Goal: Information Seeking & Learning: Learn about a topic

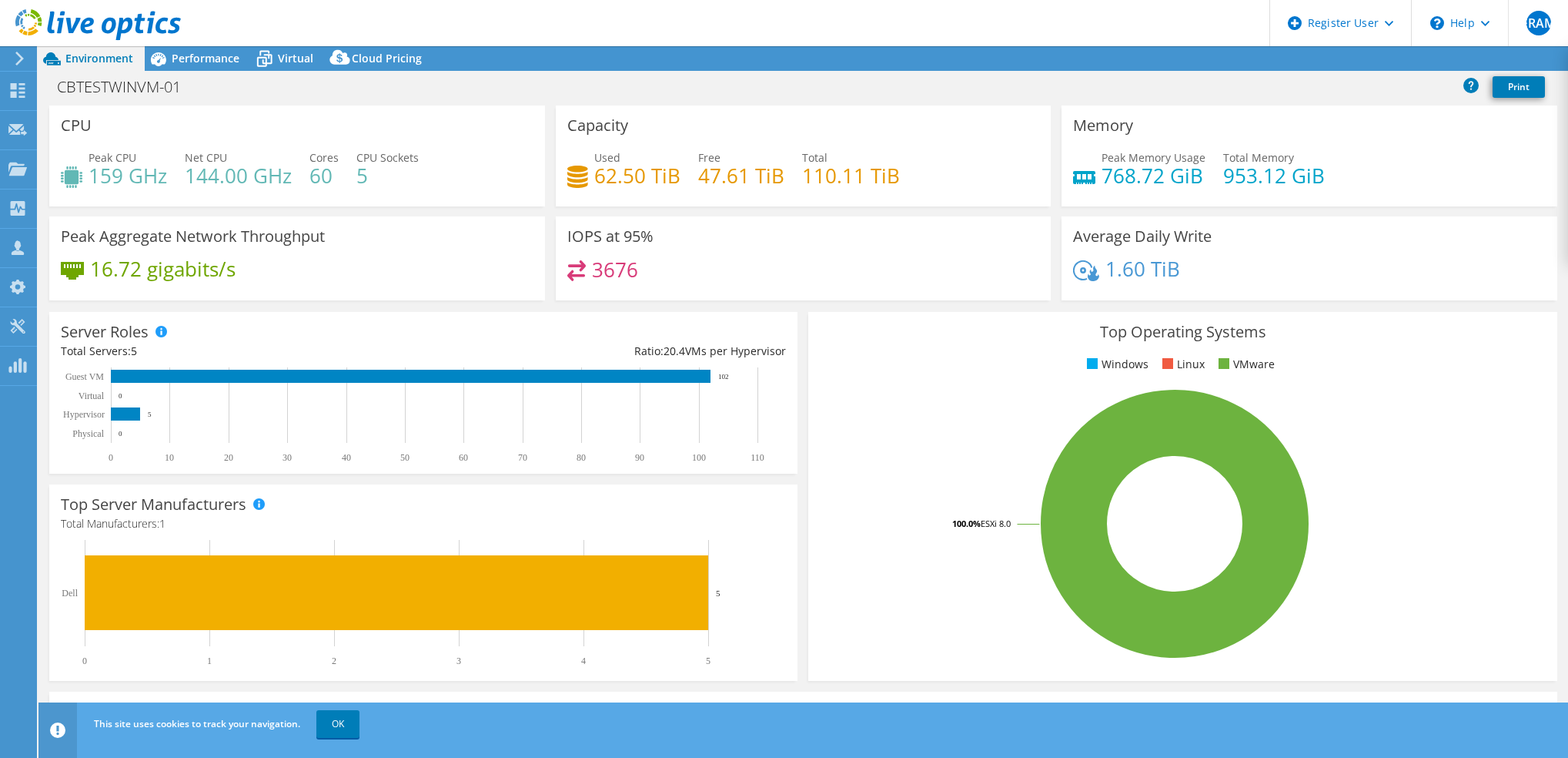
select select "USD"
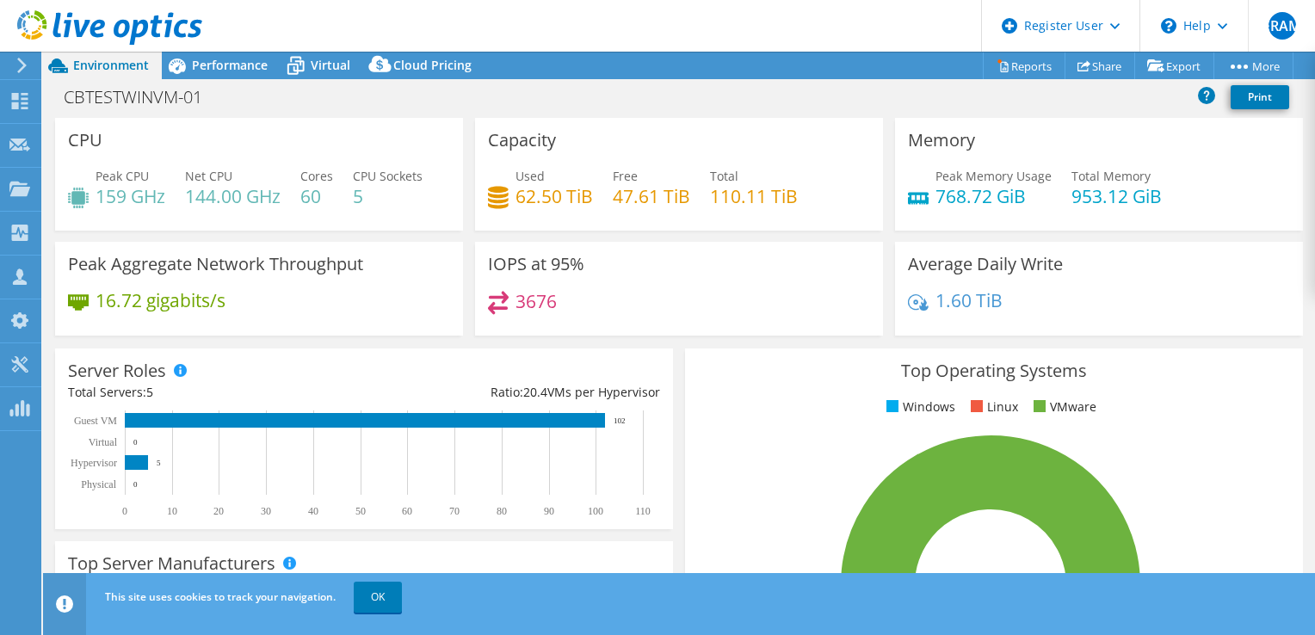
click at [633, 253] on div "IOPS at 95% 3676" at bounding box center [679, 289] width 408 height 94
click at [219, 74] on div "Performance" at bounding box center [221, 66] width 119 height 28
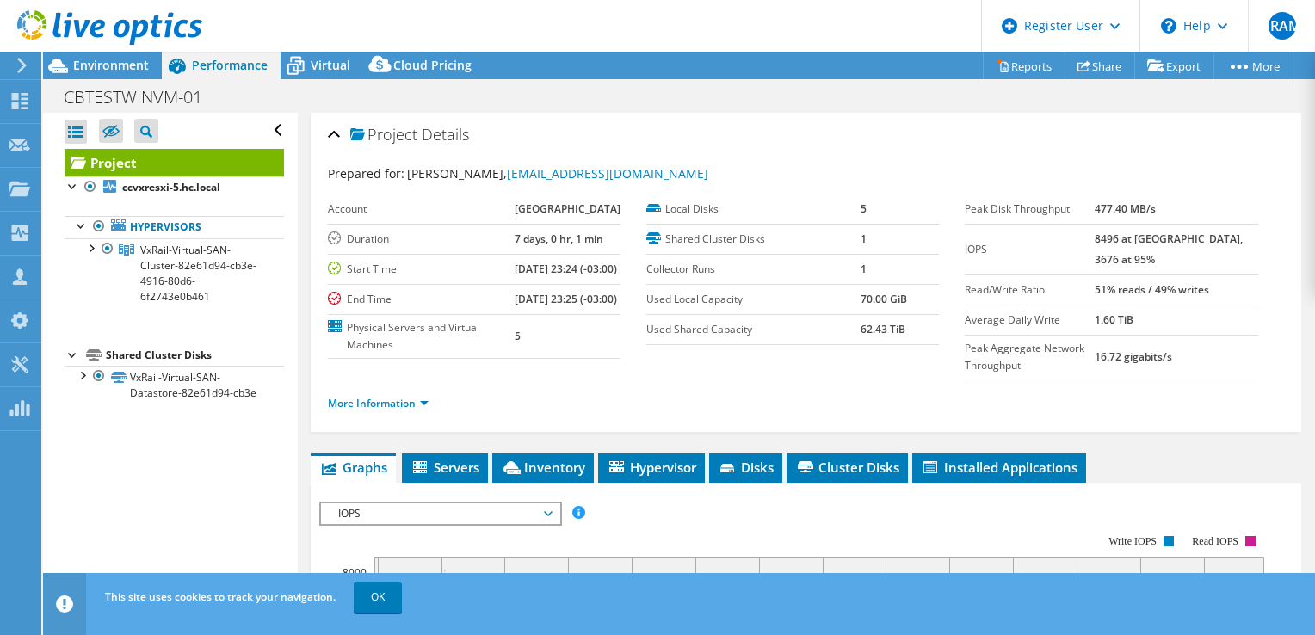
click at [634, 407] on ul "More Information" at bounding box center [806, 401] width 956 height 23
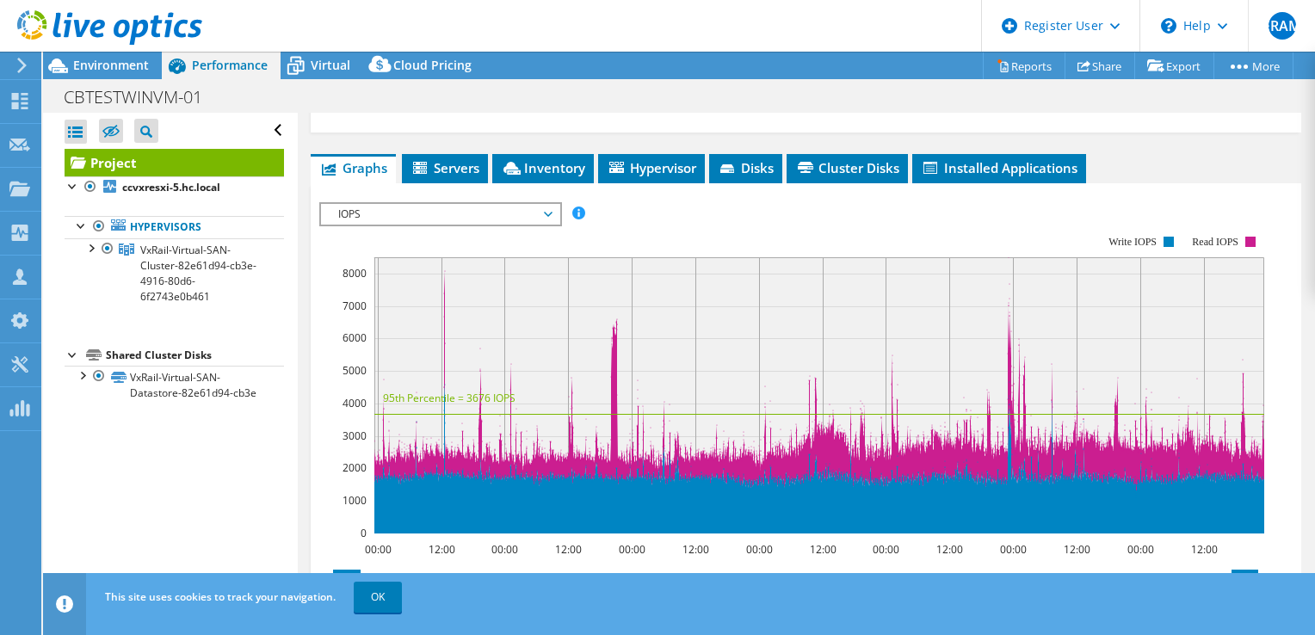
scroll to position [303, 0]
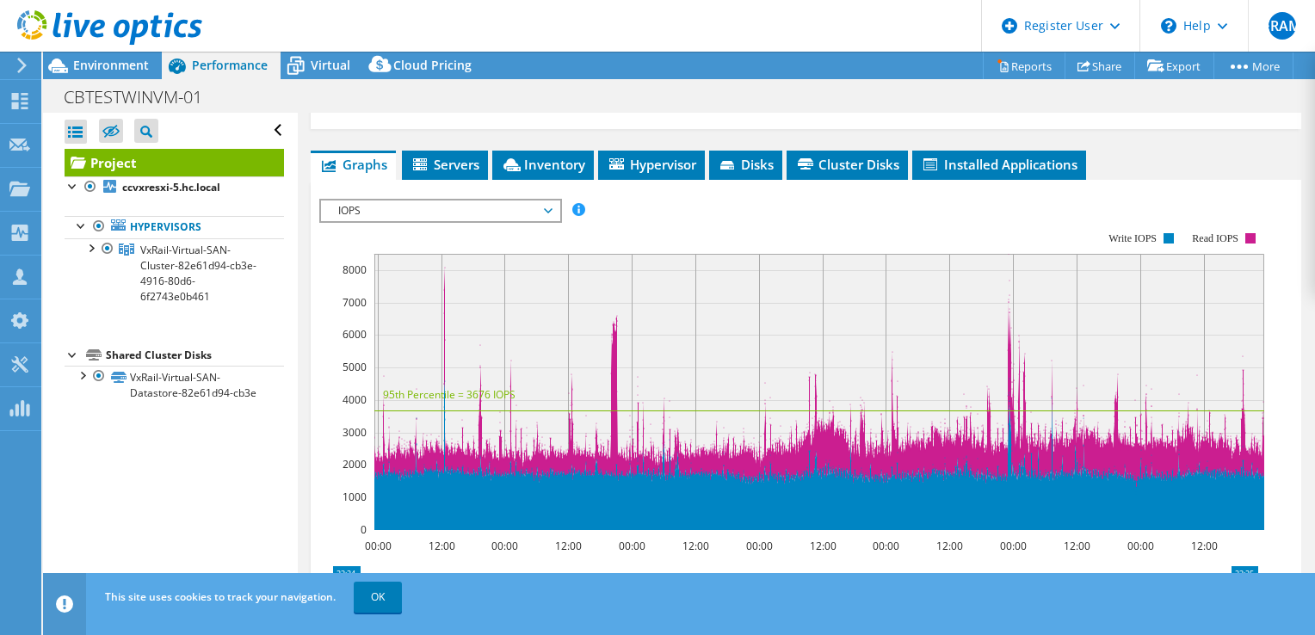
click at [503, 221] on span "IOPS" at bounding box center [440, 210] width 221 height 21
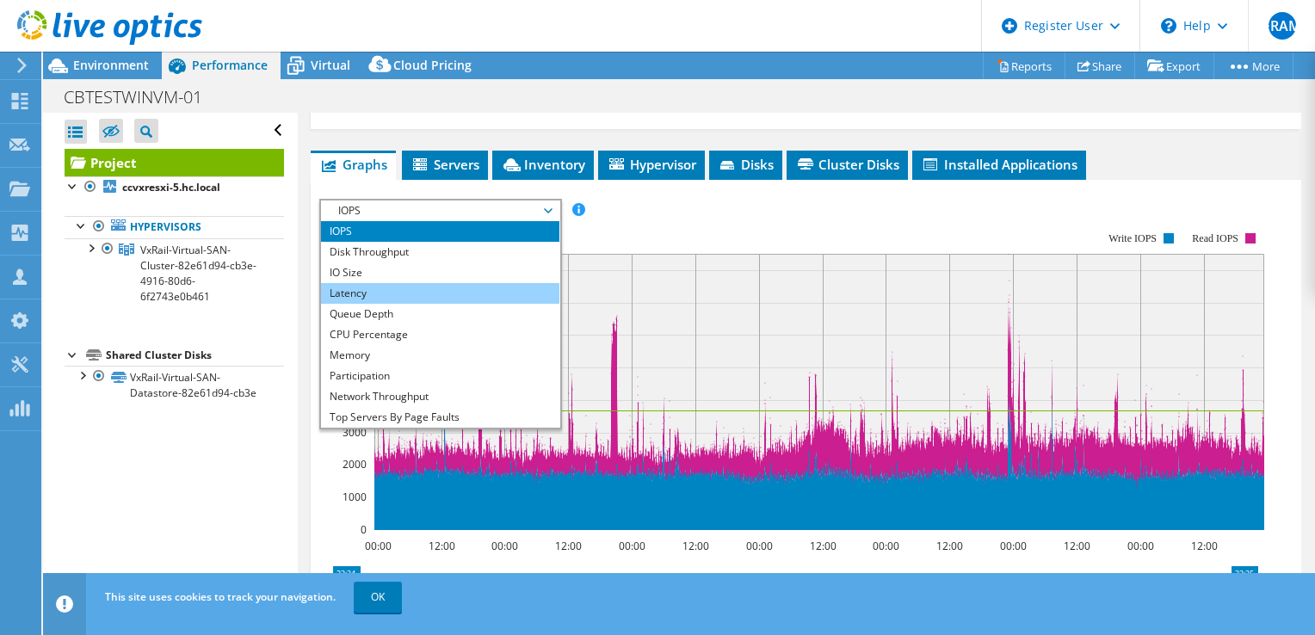
click at [447, 304] on li "Latency" at bounding box center [440, 293] width 238 height 21
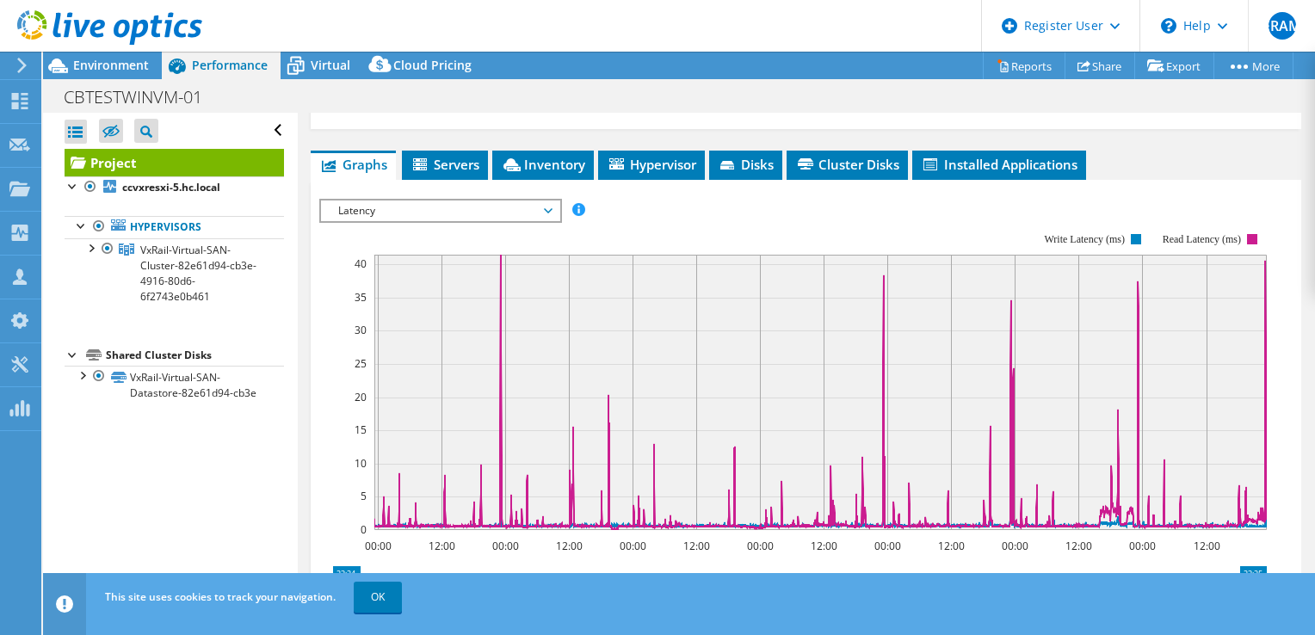
click at [498, 221] on span "Latency" at bounding box center [440, 210] width 221 height 21
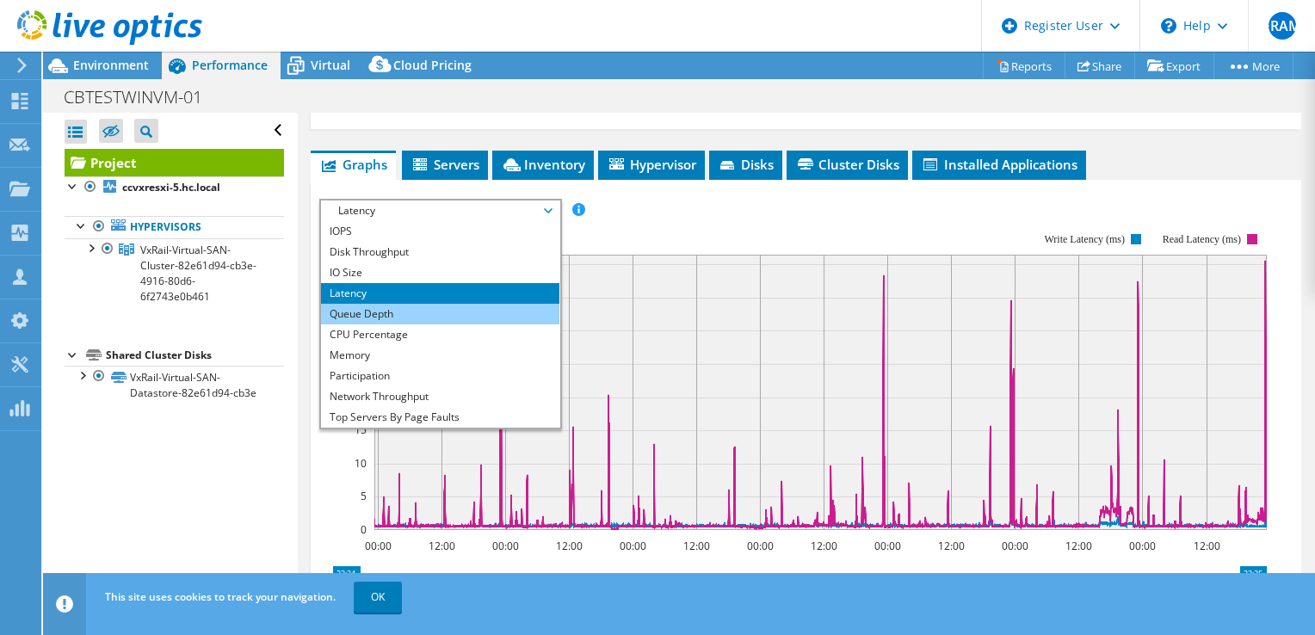
click at [444, 324] on li "Queue Depth" at bounding box center [440, 314] width 238 height 21
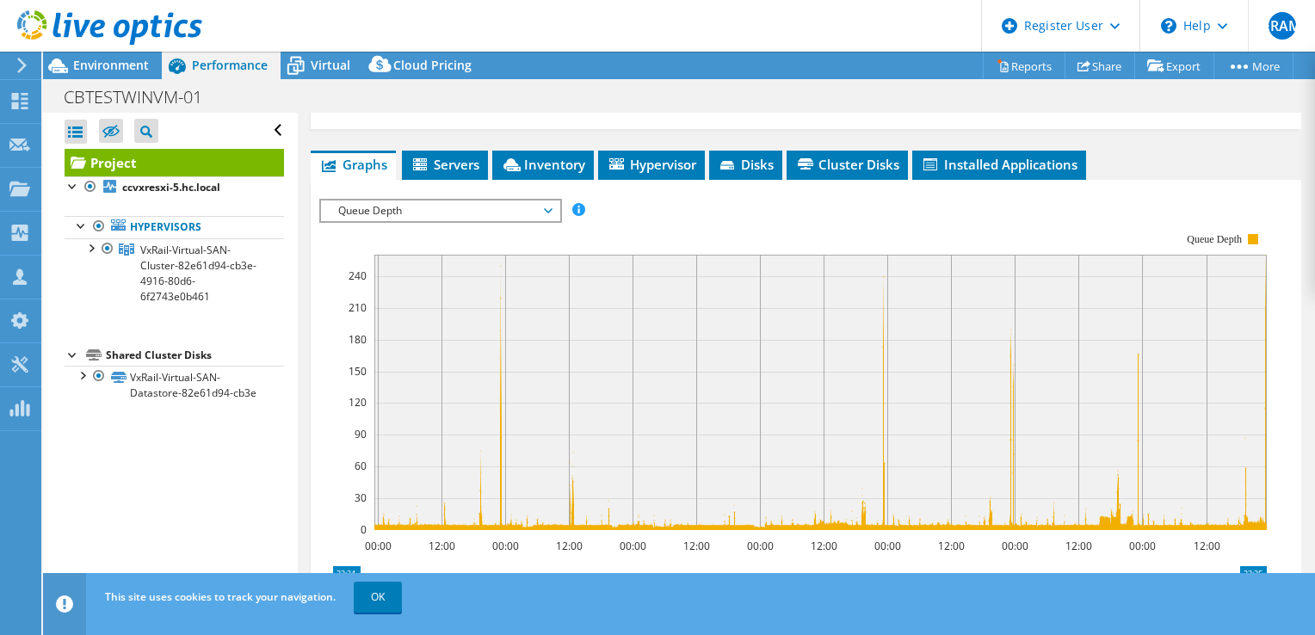
click at [519, 221] on span "Queue Depth" at bounding box center [440, 210] width 221 height 21
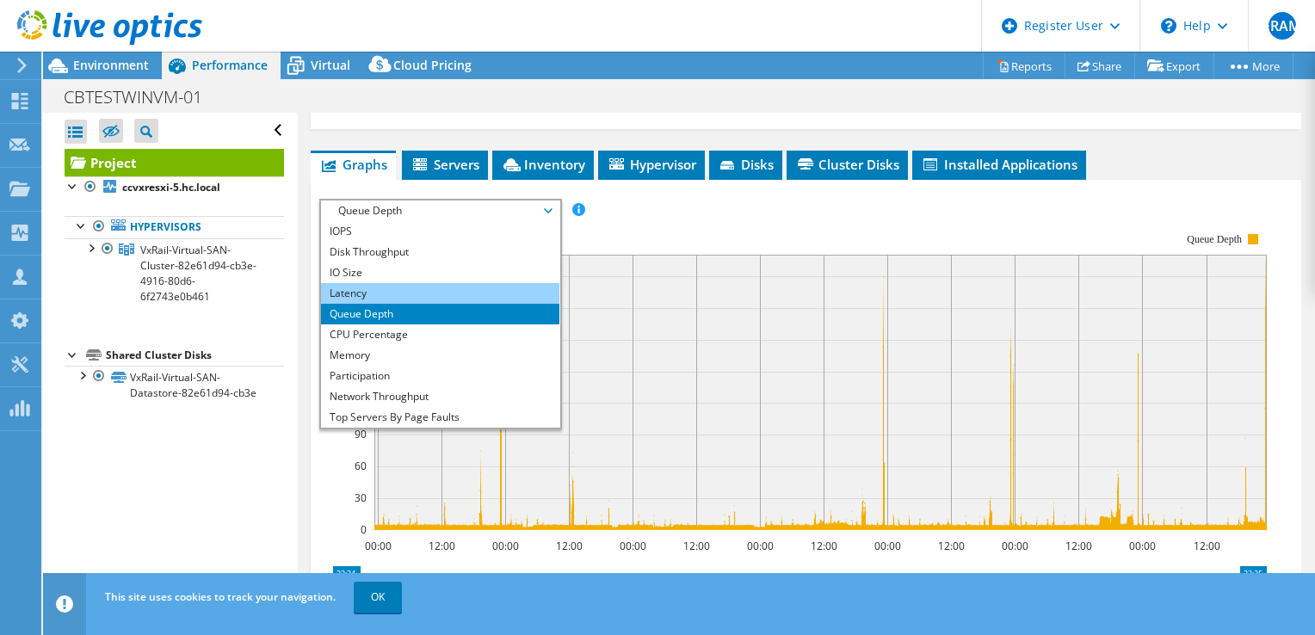
click at [441, 304] on li "Latency" at bounding box center [440, 293] width 238 height 21
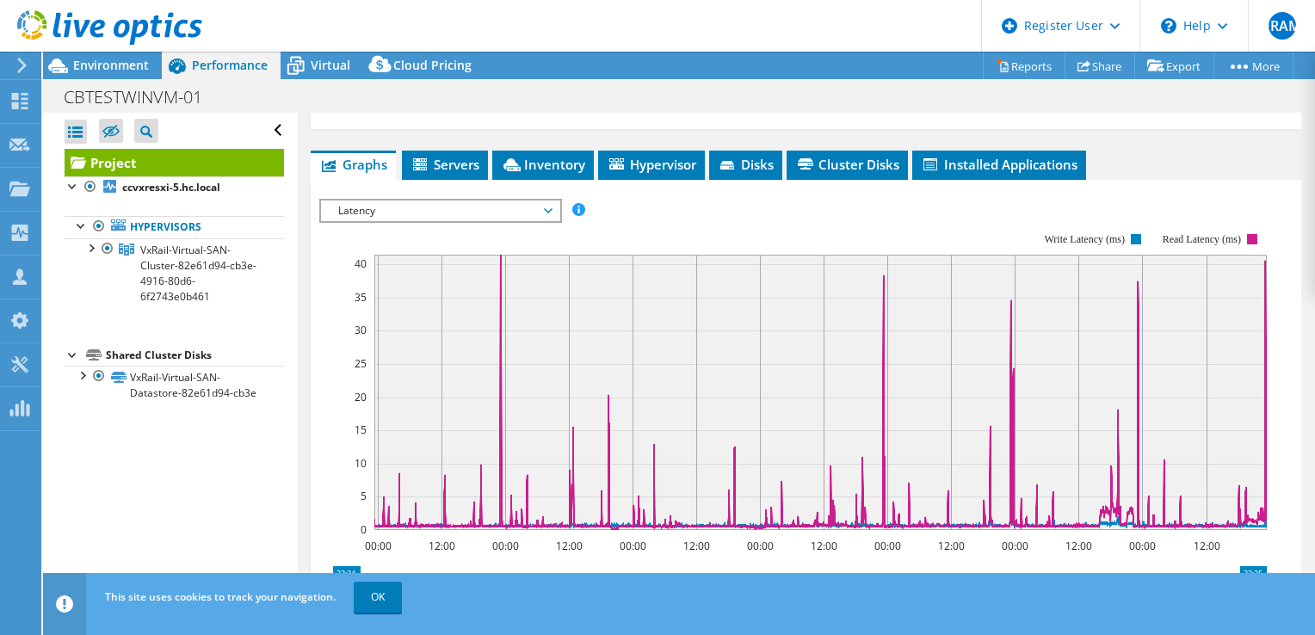
click at [503, 221] on span "Latency" at bounding box center [440, 210] width 221 height 21
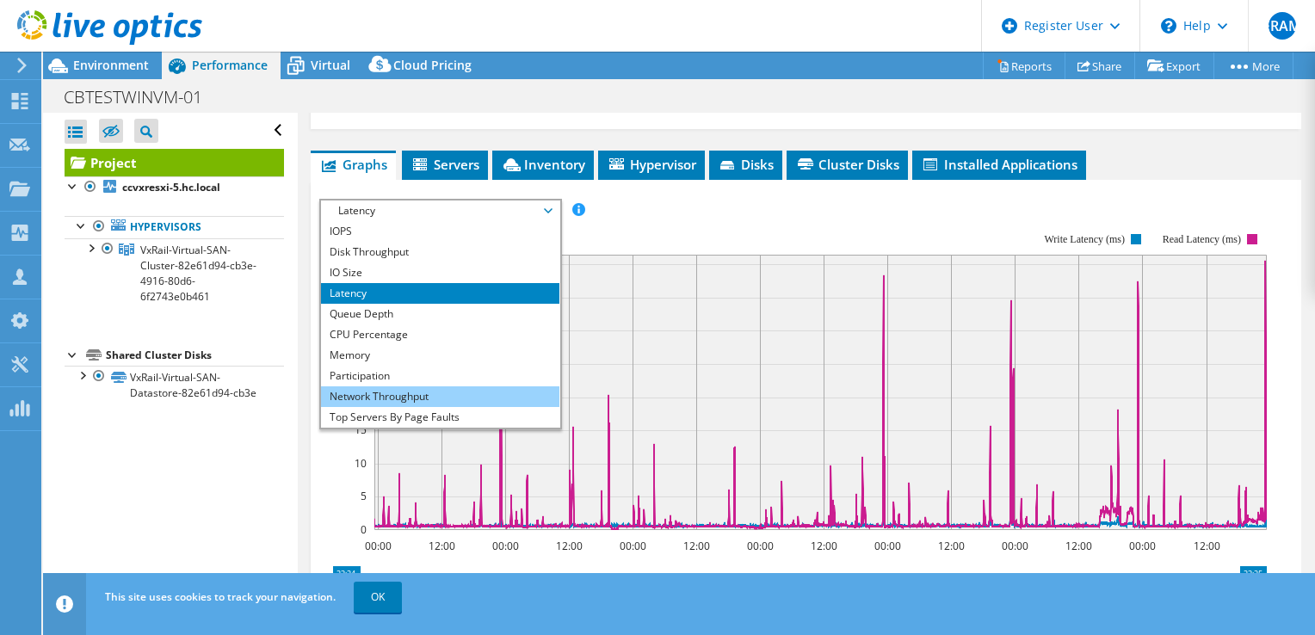
scroll to position [62, 0]
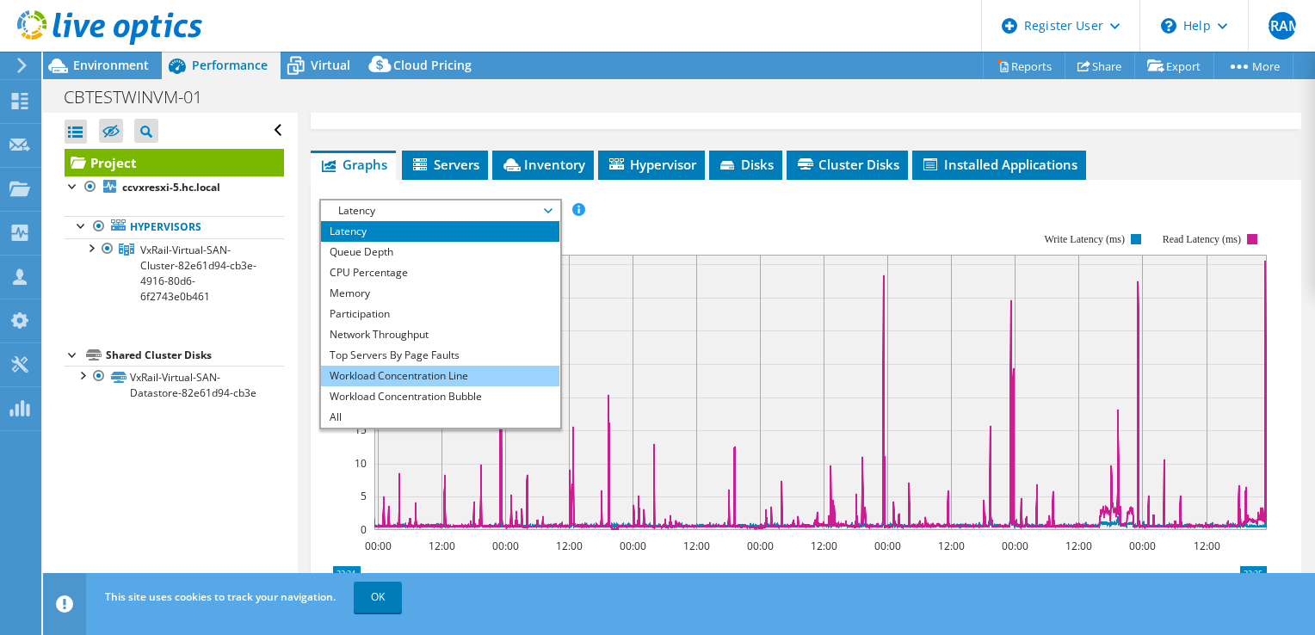
click at [444, 386] on li "Workload Concentration Line" at bounding box center [440, 376] width 238 height 21
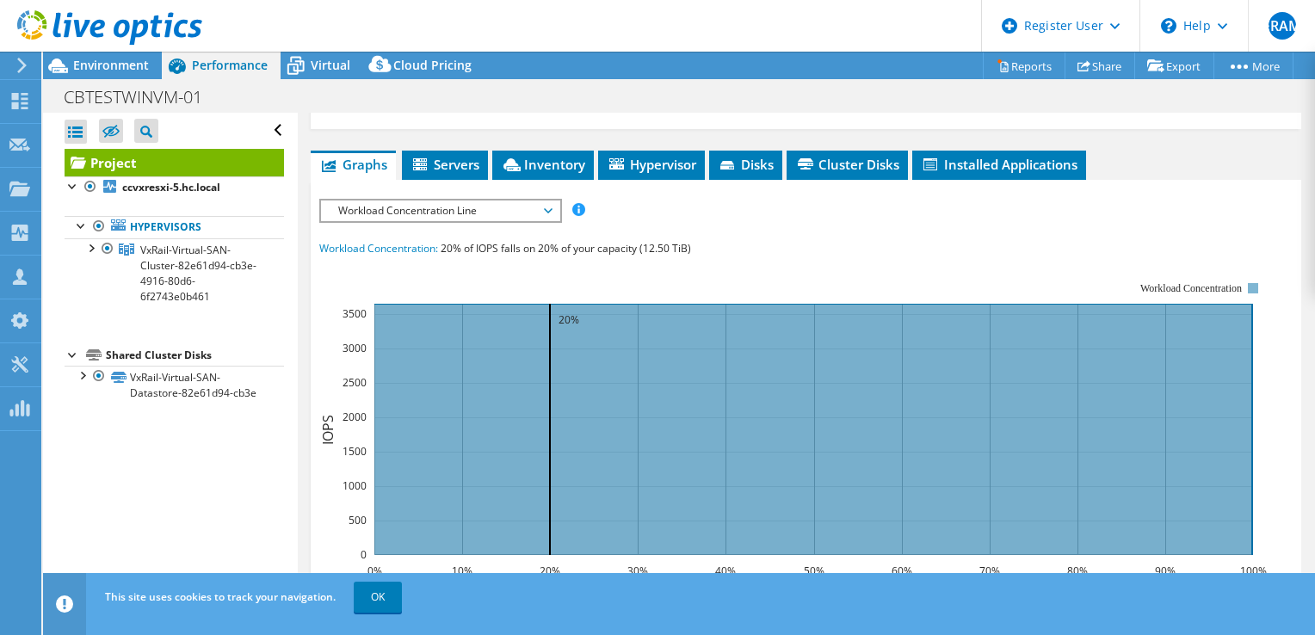
click at [529, 221] on span "Workload Concentration Line" at bounding box center [440, 210] width 221 height 21
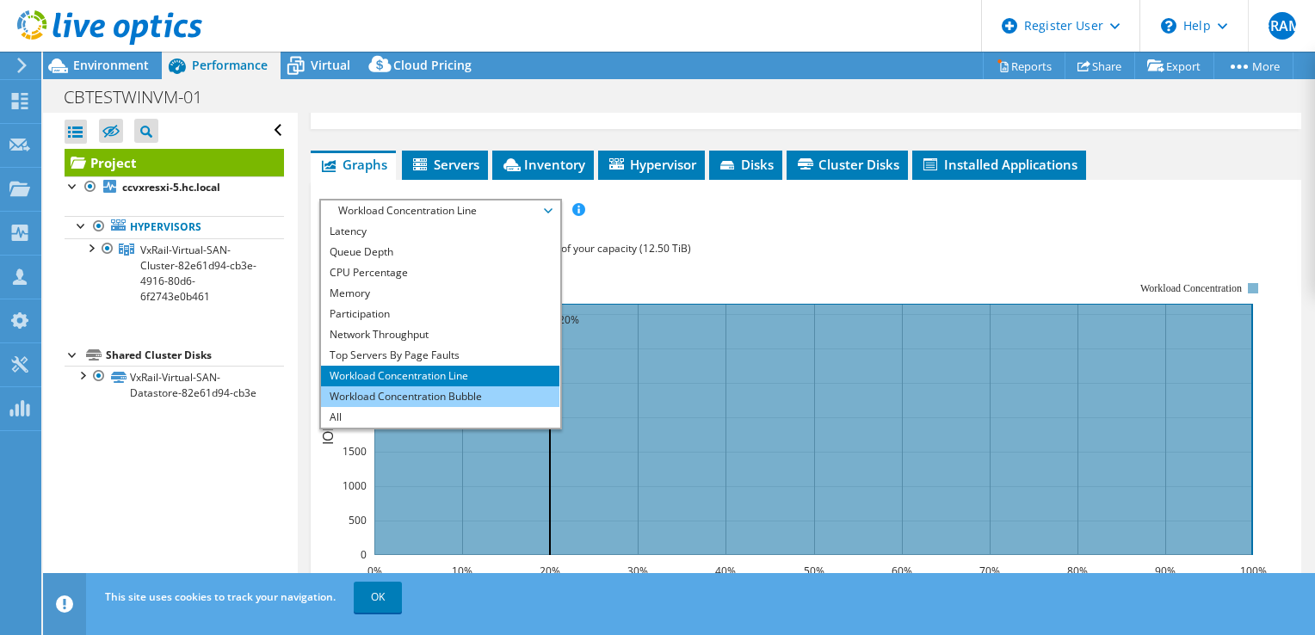
click at [460, 407] on li "Workload Concentration Bubble" at bounding box center [440, 396] width 238 height 21
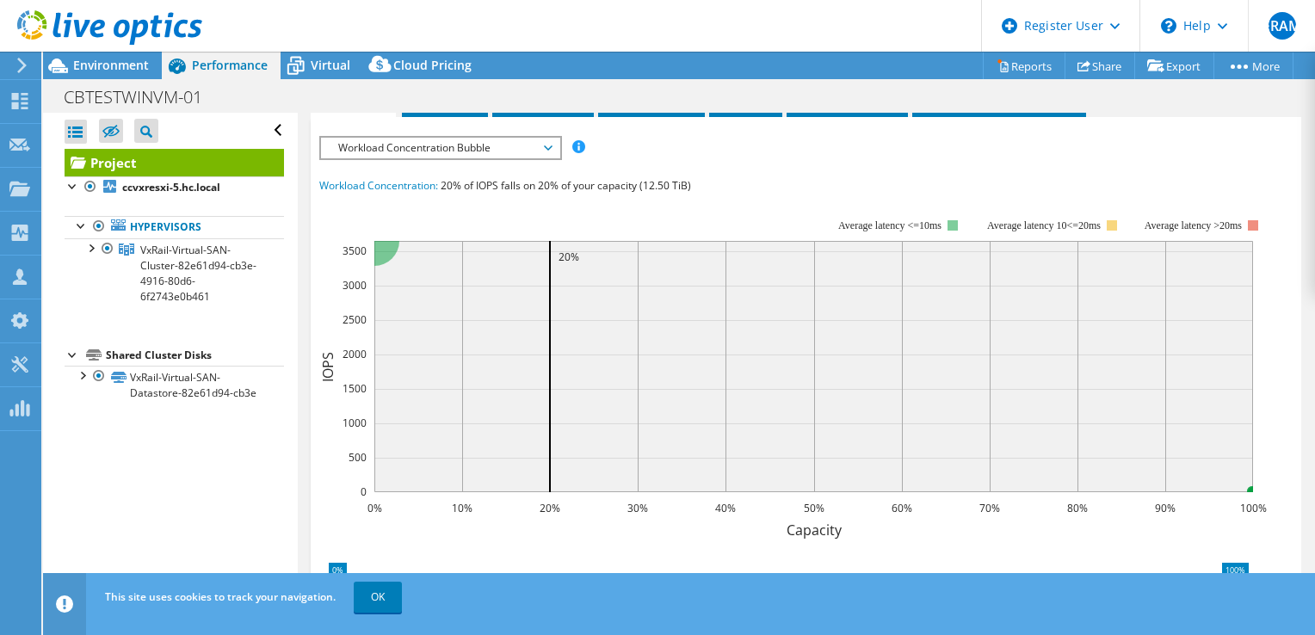
scroll to position [0, 0]
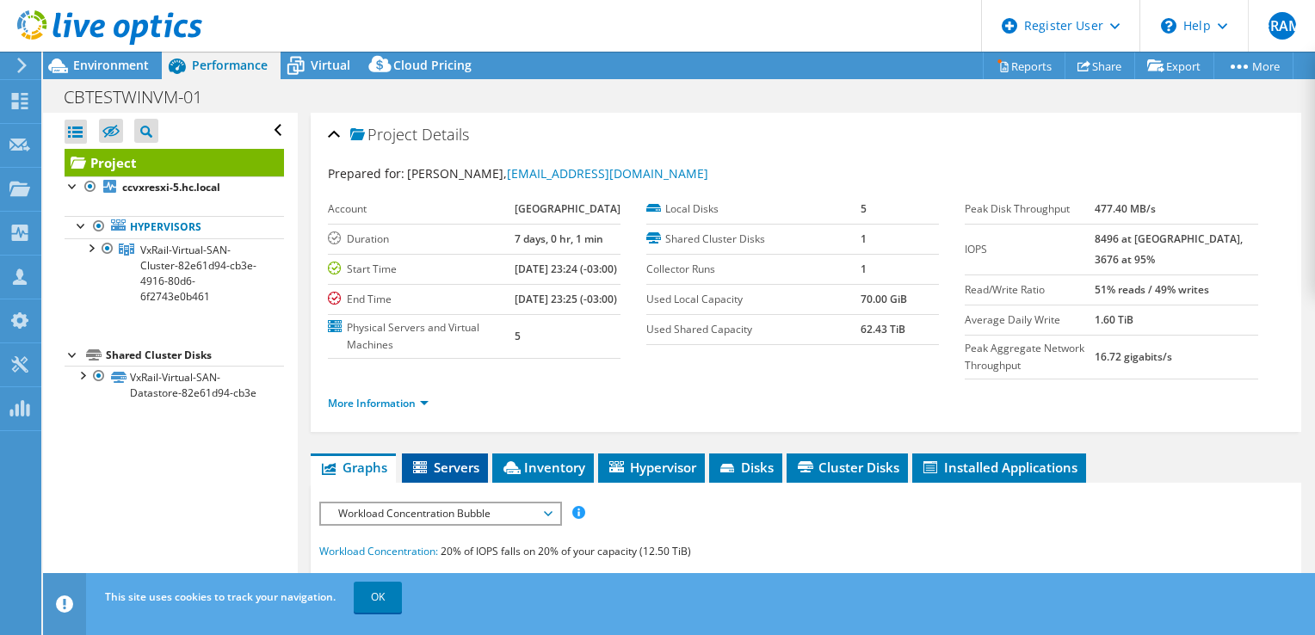
click at [458, 483] on li "Servers" at bounding box center [445, 467] width 86 height 29
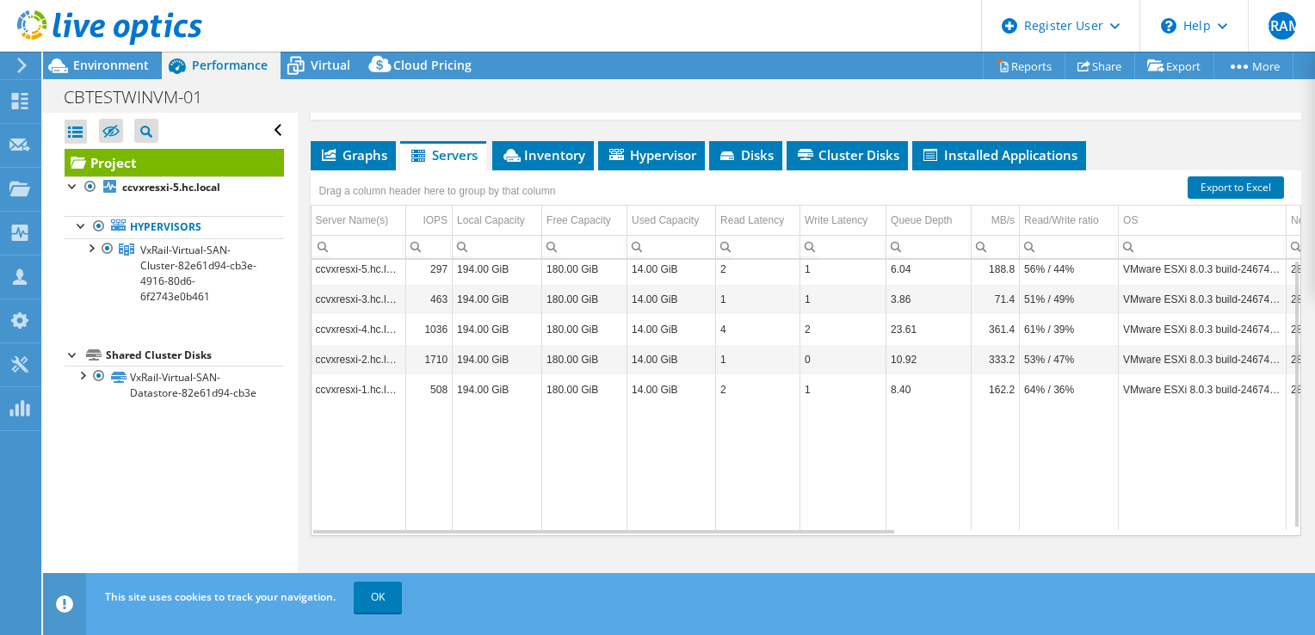
scroll to position [268, 0]
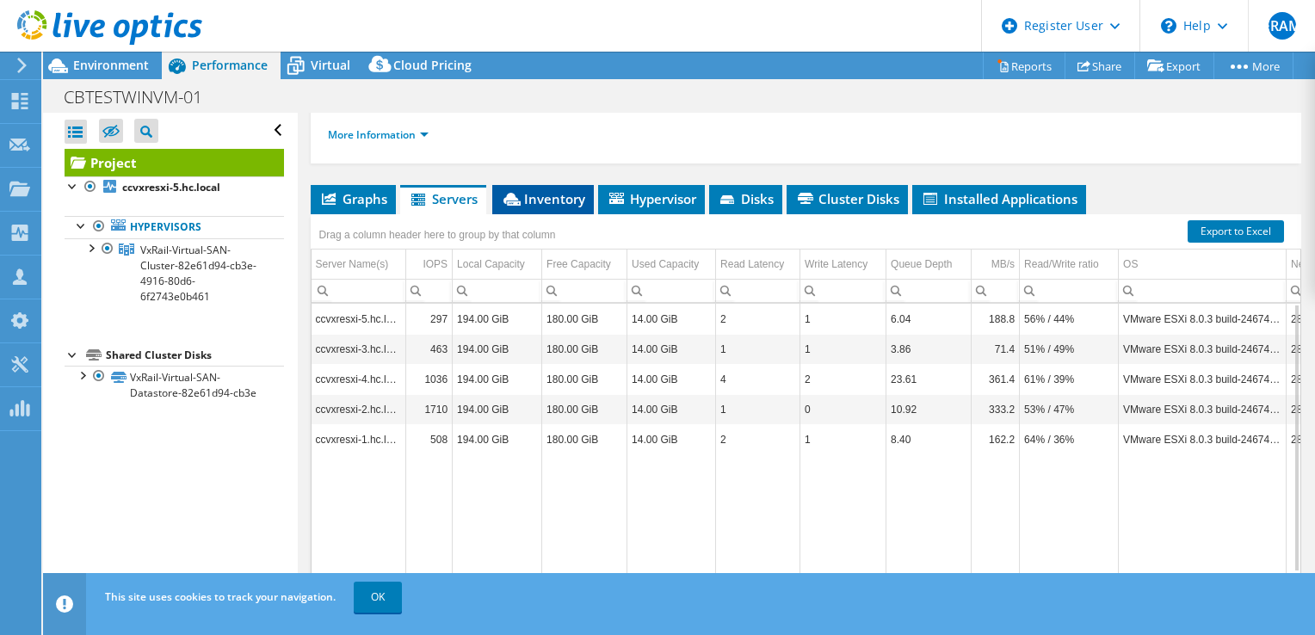
click at [563, 207] on span "Inventory" at bounding box center [543, 198] width 84 height 17
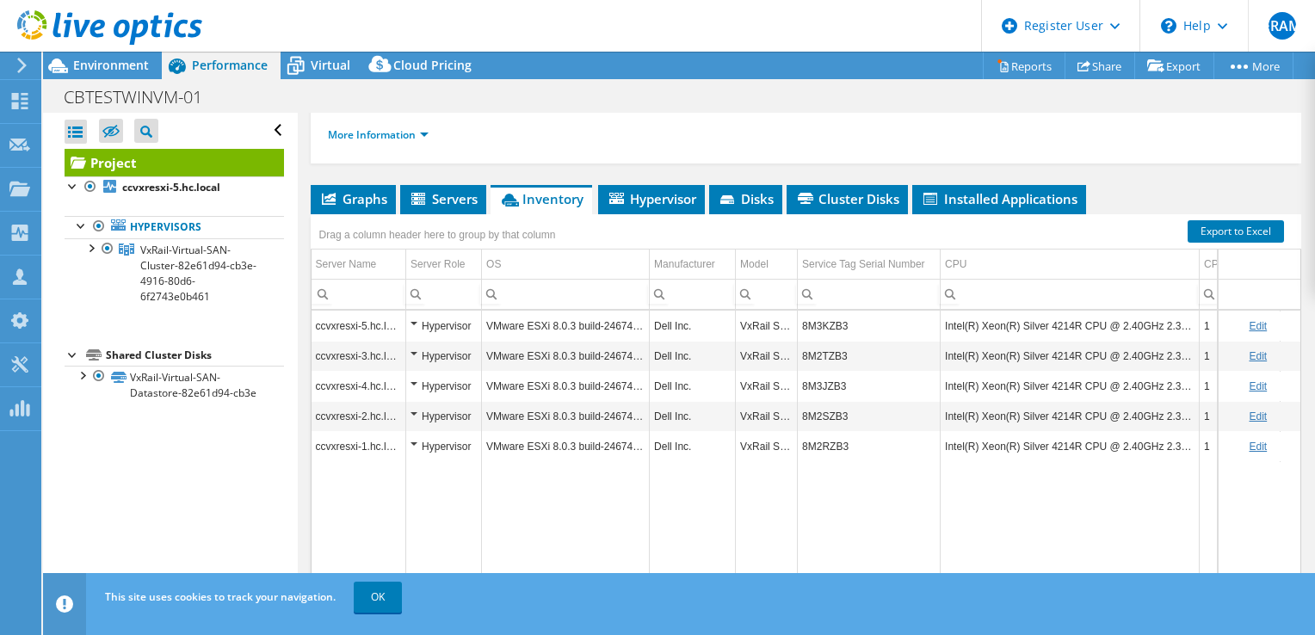
scroll to position [0, 0]
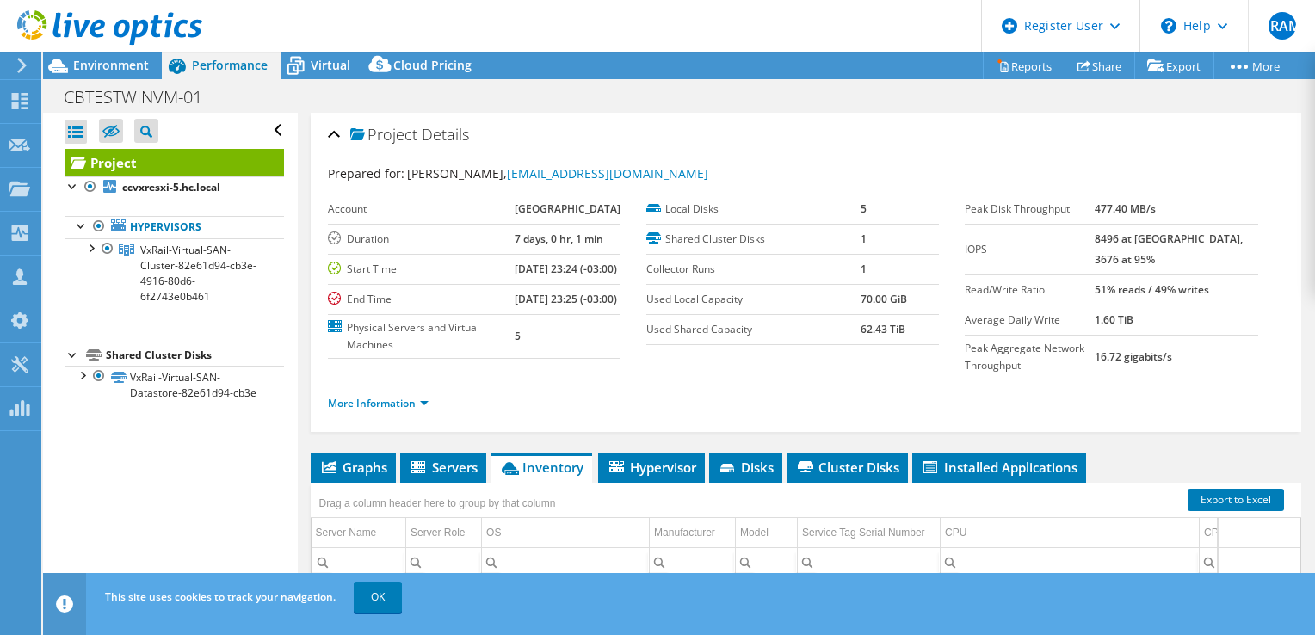
click at [148, 57] on div at bounding box center [101, 29] width 202 height 58
click at [134, 60] on span "Environment" at bounding box center [111, 65] width 76 height 16
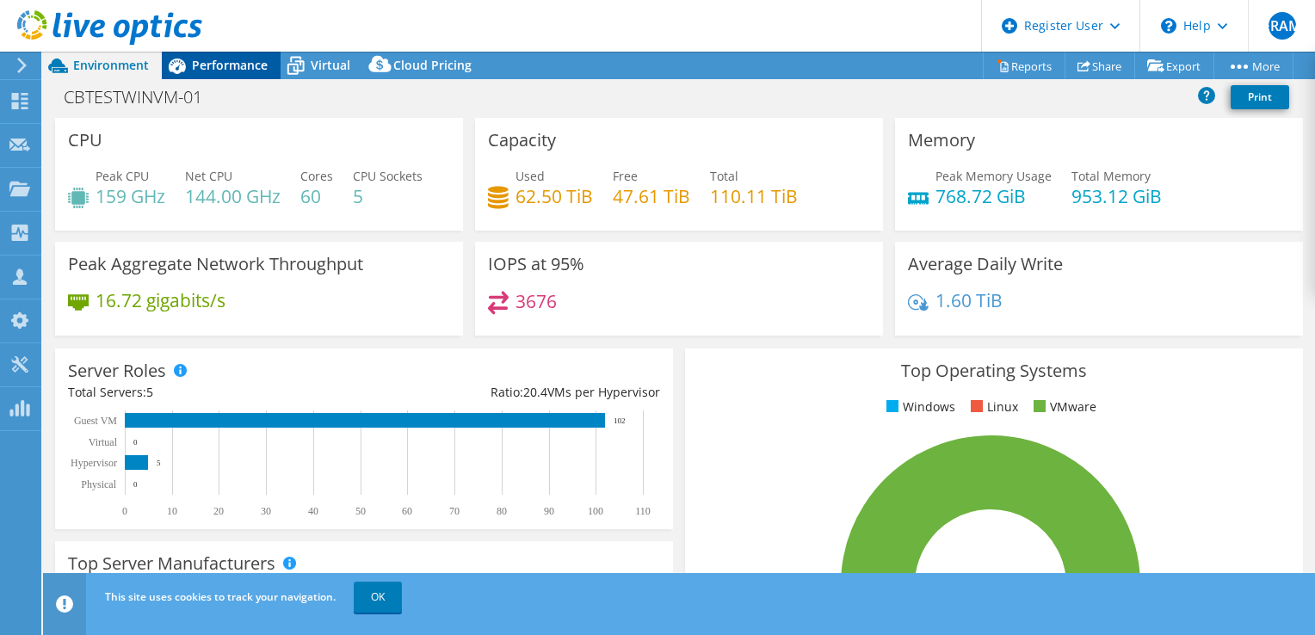
click at [219, 73] on div "Performance" at bounding box center [221, 66] width 119 height 28
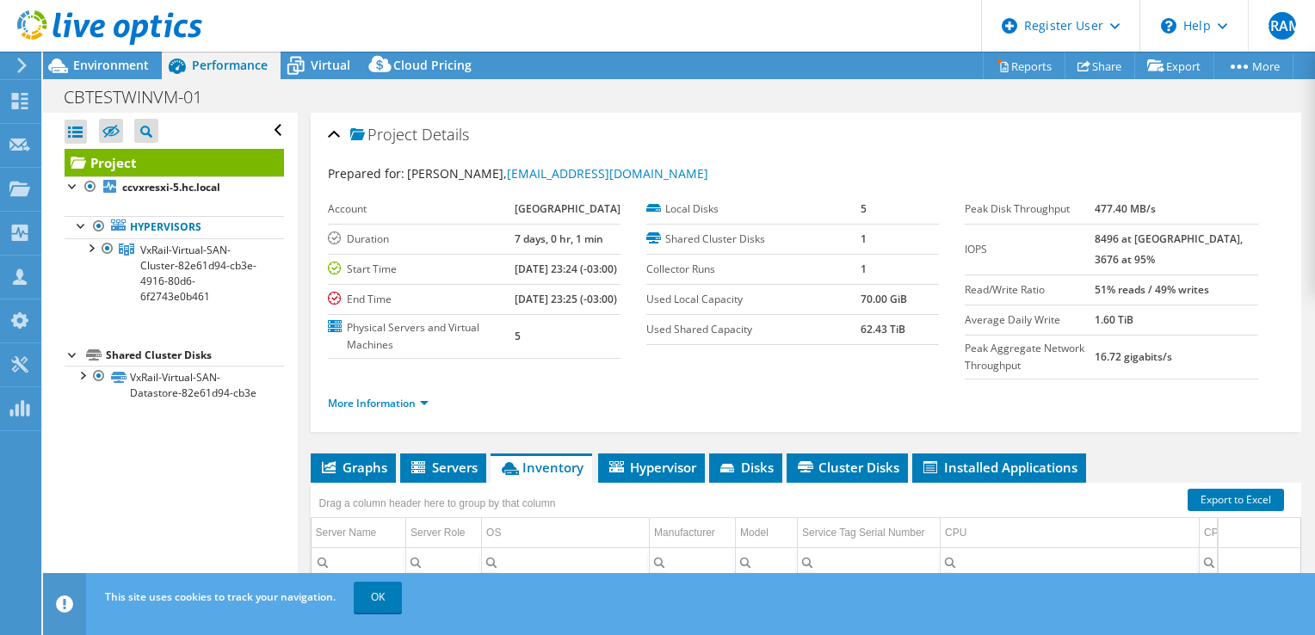
click at [870, 413] on ul "More Information" at bounding box center [806, 401] width 956 height 23
click at [423, 410] on link "More Information" at bounding box center [378, 403] width 101 height 15
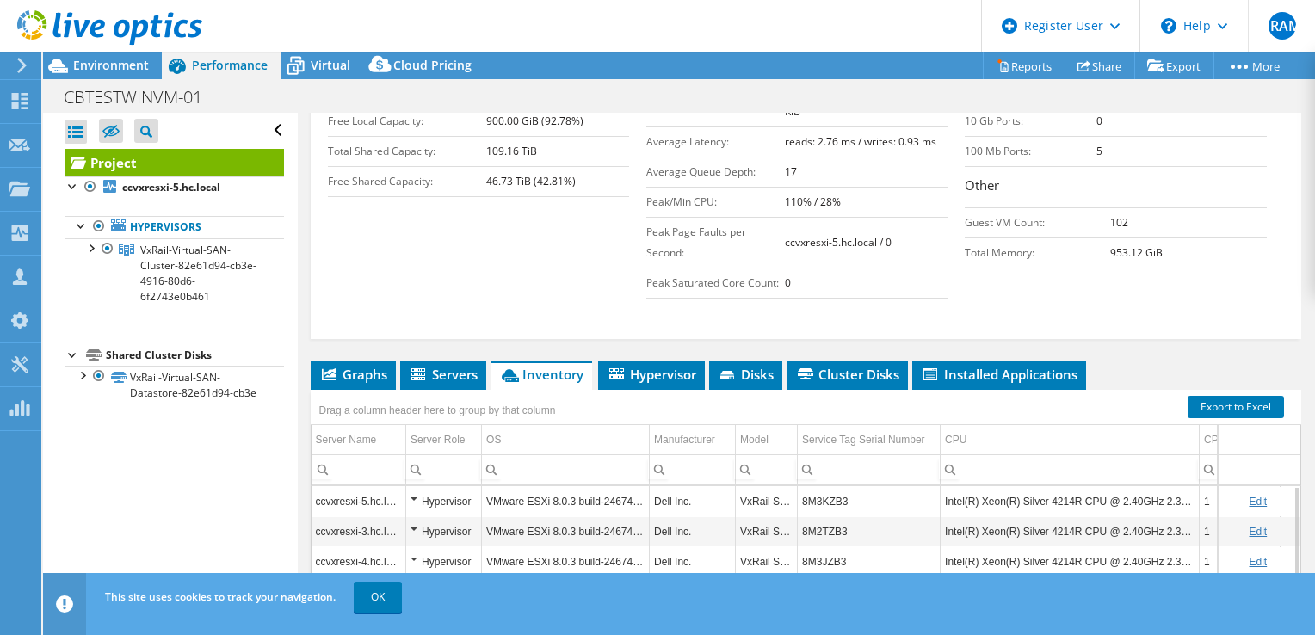
scroll to position [385, 0]
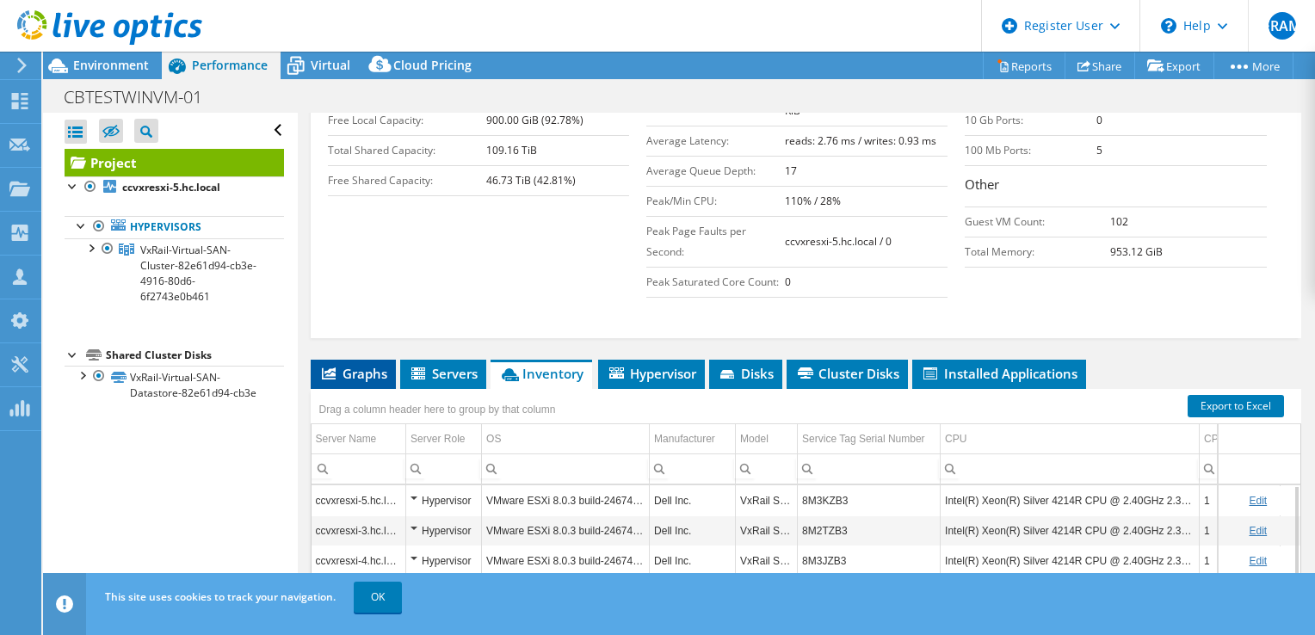
click at [361, 377] on li "Graphs" at bounding box center [353, 374] width 85 height 29
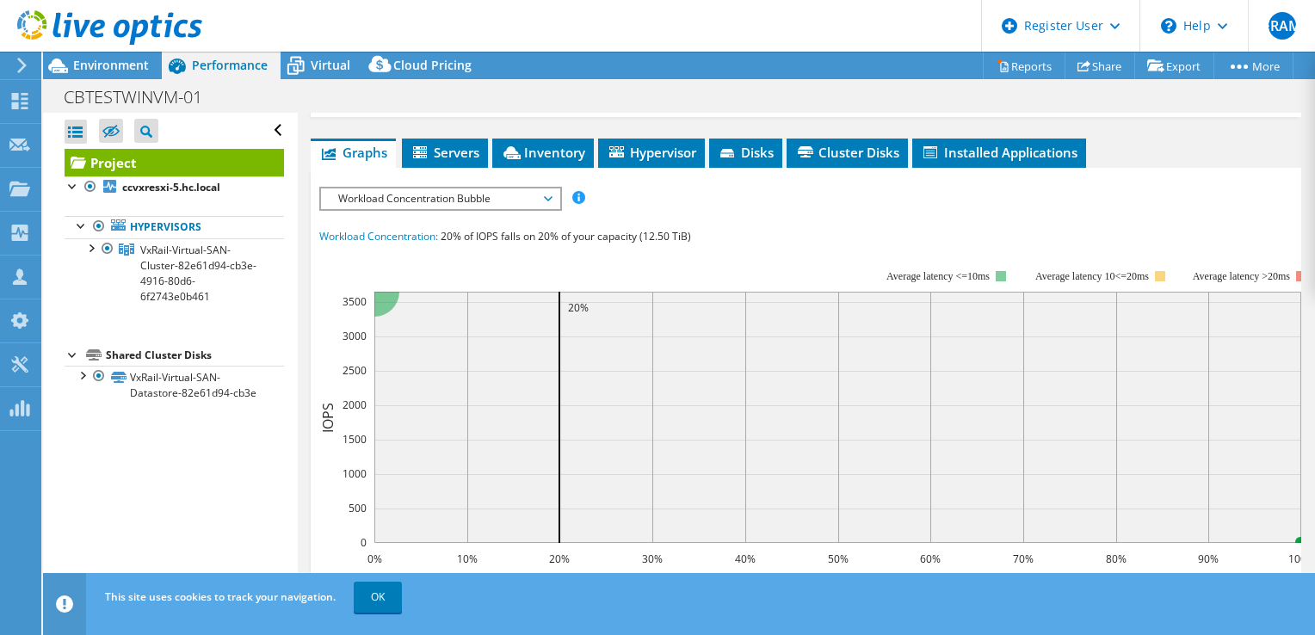
scroll to position [608, 0]
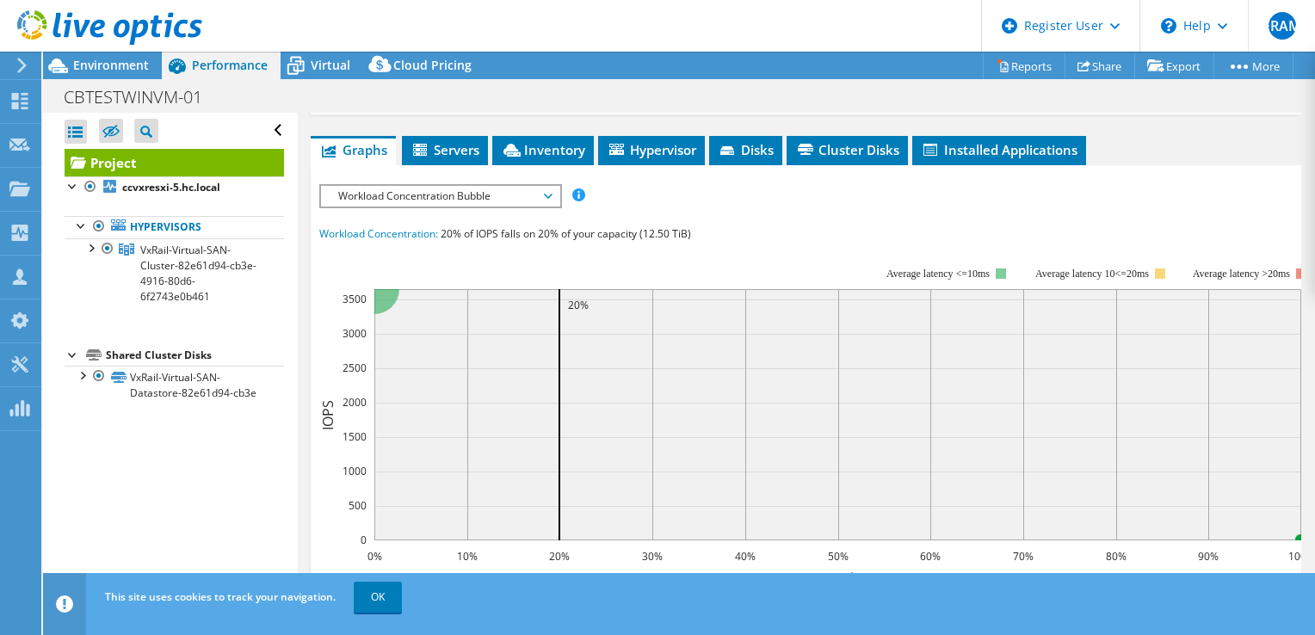
click at [503, 194] on div "IOPS Disk Throughput IO Size Latency Queue Depth CPU Percentage Memory Page Fau…" at bounding box center [805, 498] width 973 height 645
click at [512, 207] on span "Workload Concentration Bubble" at bounding box center [440, 196] width 221 height 21
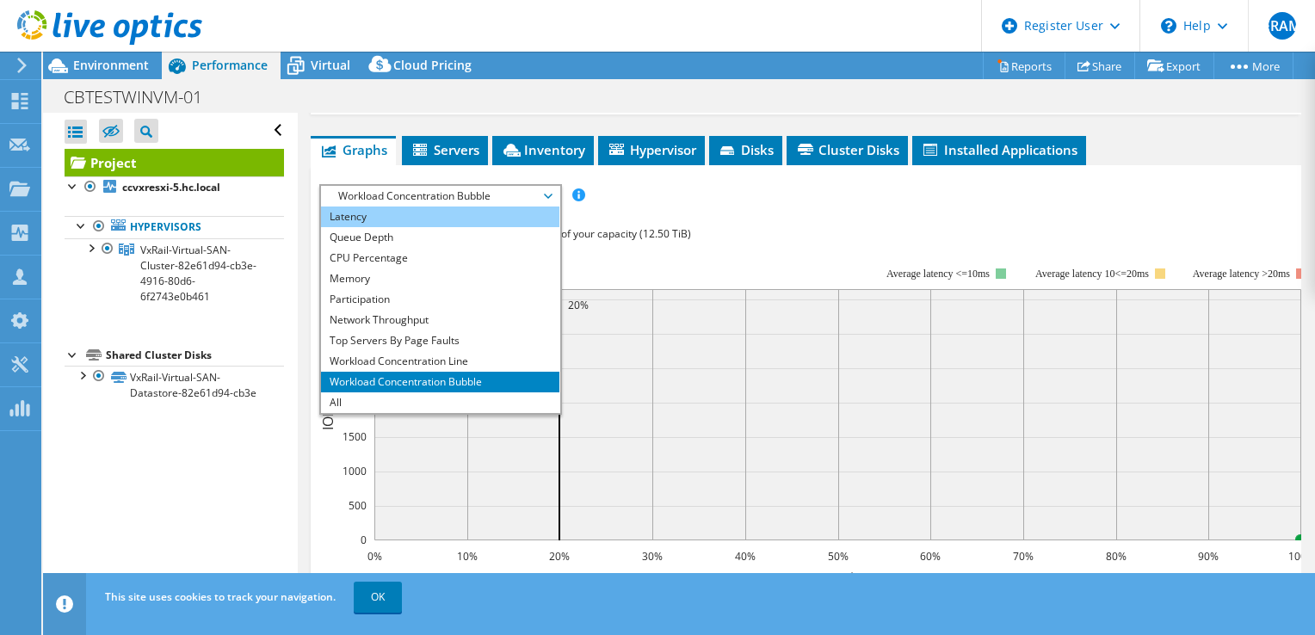
scroll to position [0, 0]
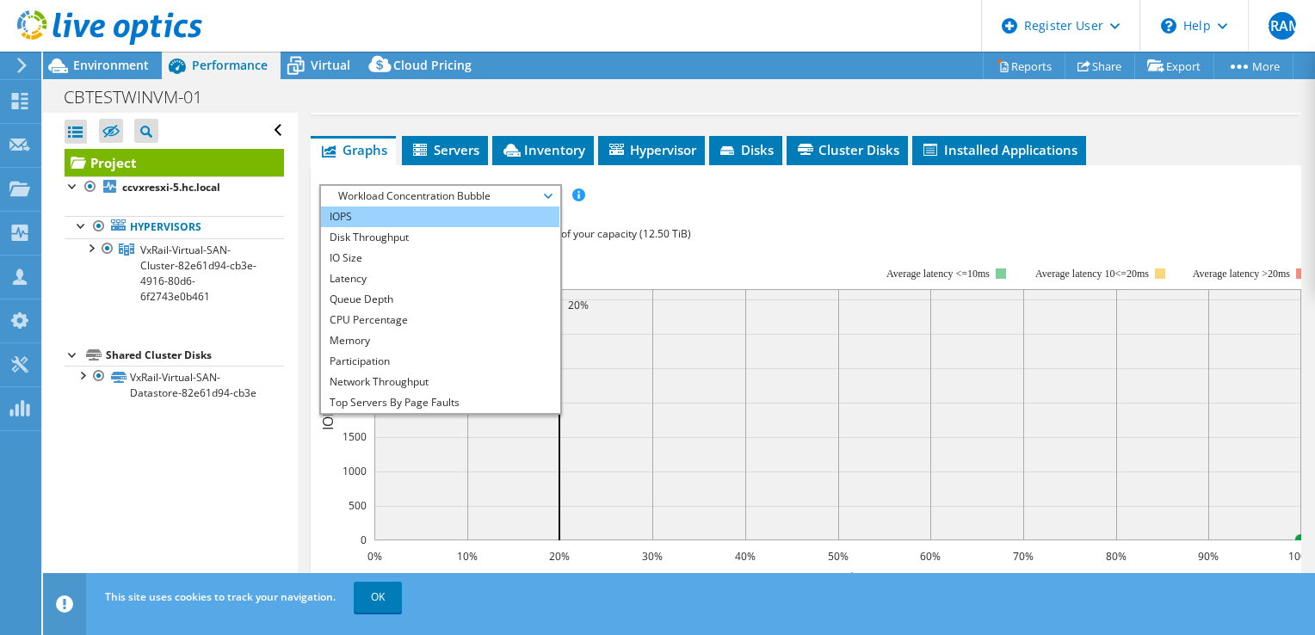
click at [431, 227] on li "IOPS" at bounding box center [440, 217] width 238 height 21
